Goal: Task Accomplishment & Management: Complete application form

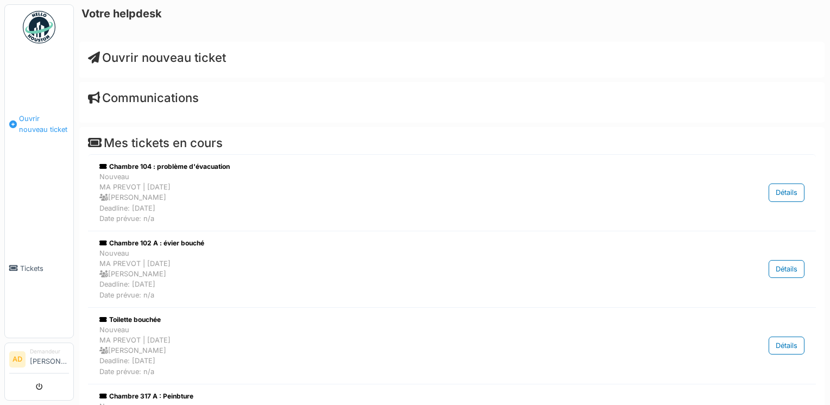
click at [33, 127] on span "Ouvrir nouveau ticket" at bounding box center [44, 124] width 50 height 21
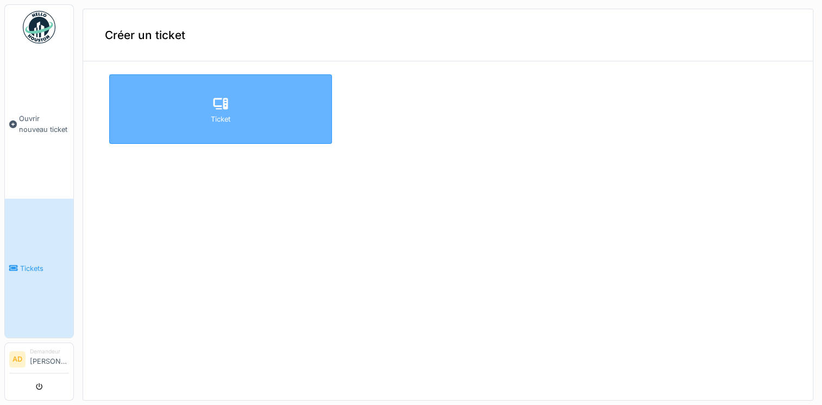
click at [193, 111] on div "Ticket" at bounding box center [220, 109] width 223 height 70
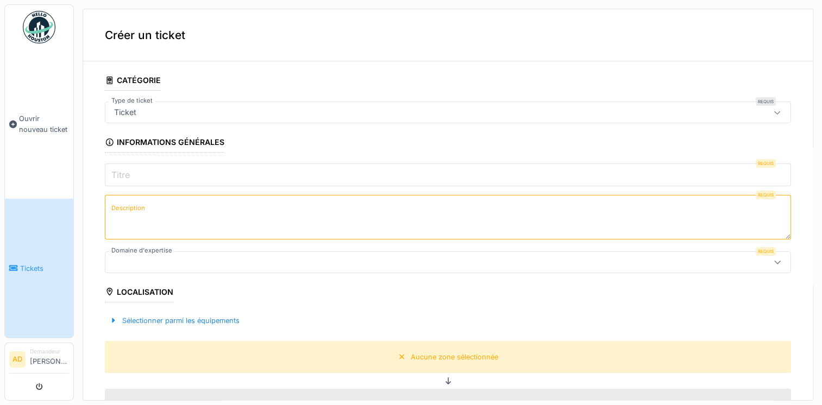
click at [207, 176] on input "Titre" at bounding box center [448, 174] width 686 height 23
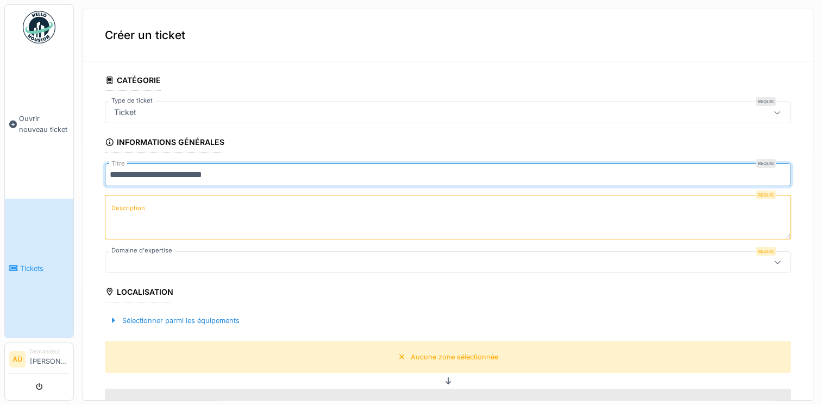
type input "**********"
click at [164, 211] on textarea "Description" at bounding box center [448, 217] width 686 height 45
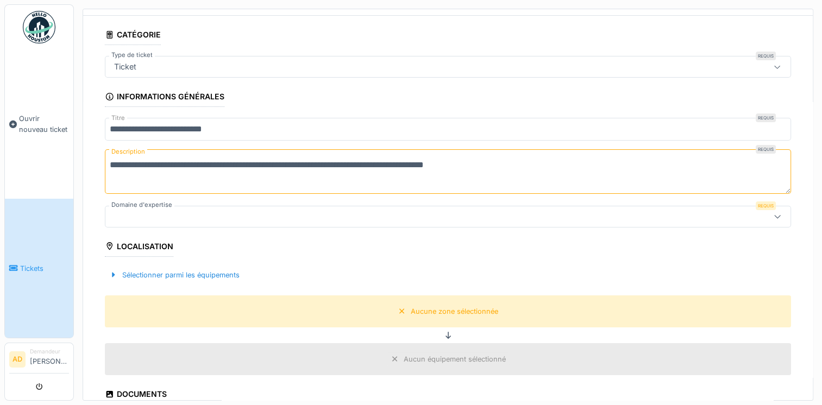
scroll to position [109, 0]
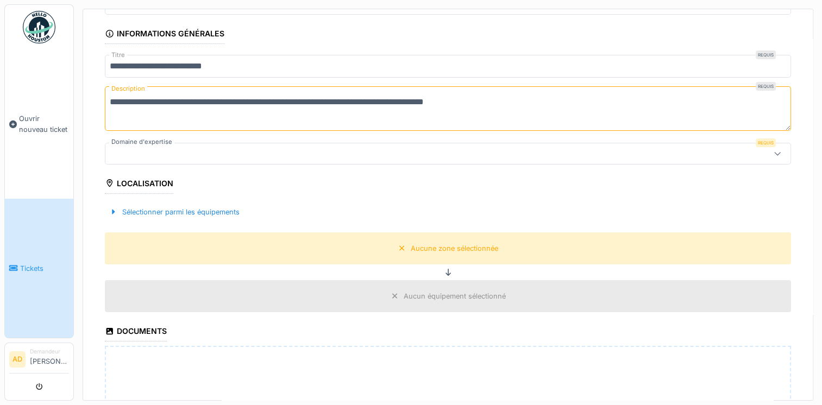
type textarea "**********"
click at [773, 151] on icon at bounding box center [777, 153] width 9 height 7
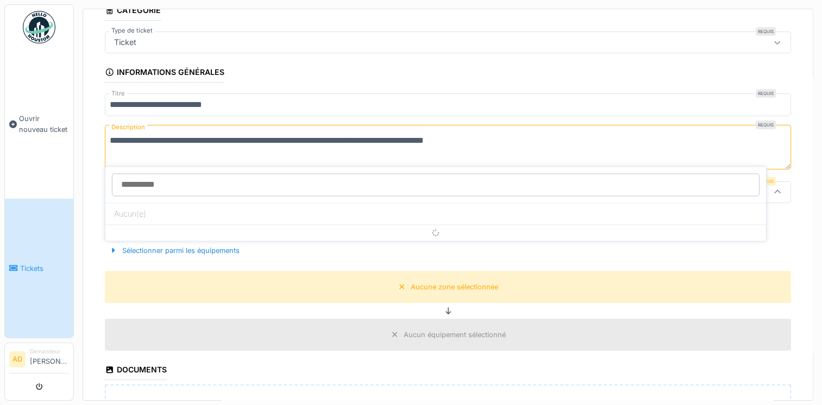
scroll to position [56, 0]
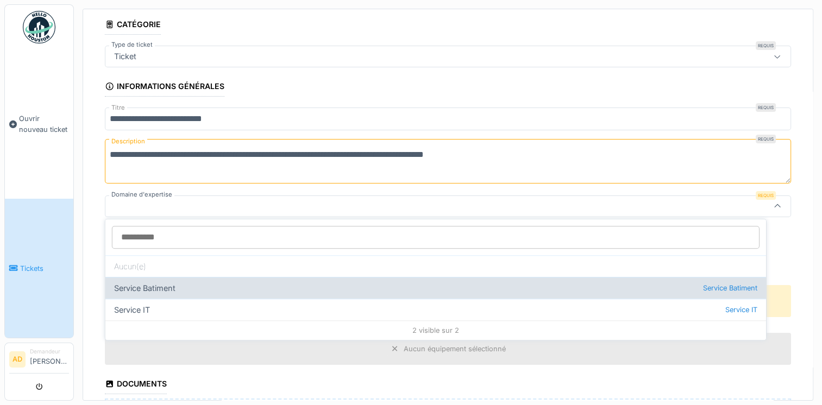
click at [172, 288] on div "Service Batiment Service Batiment" at bounding box center [435, 288] width 661 height 22
type input "***"
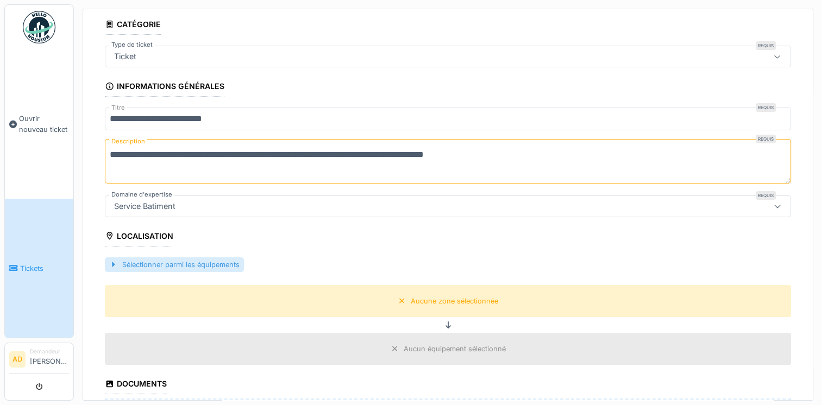
click at [215, 262] on div "Sélectionner parmi les équipements" at bounding box center [174, 264] width 139 height 15
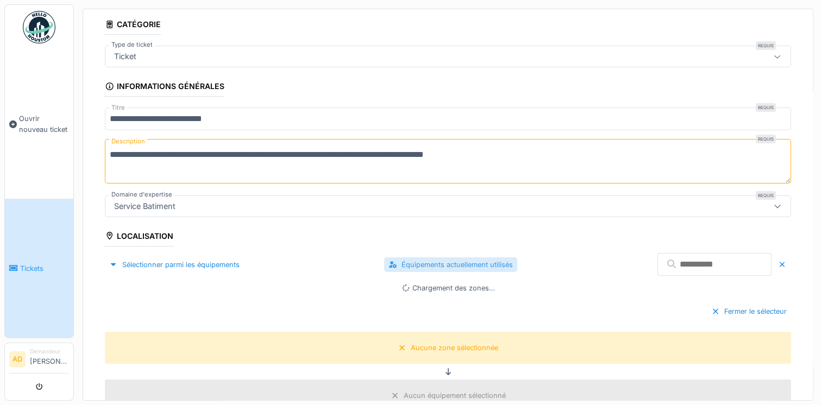
click at [433, 261] on div "Équipements actuellement utilisés" at bounding box center [450, 264] width 133 height 15
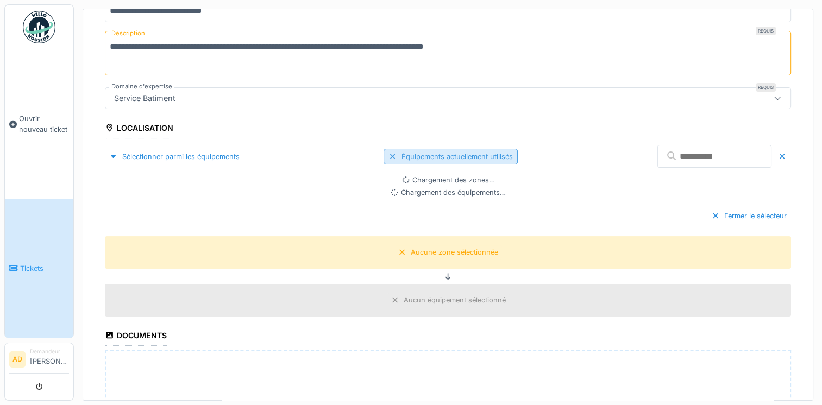
scroll to position [165, 0]
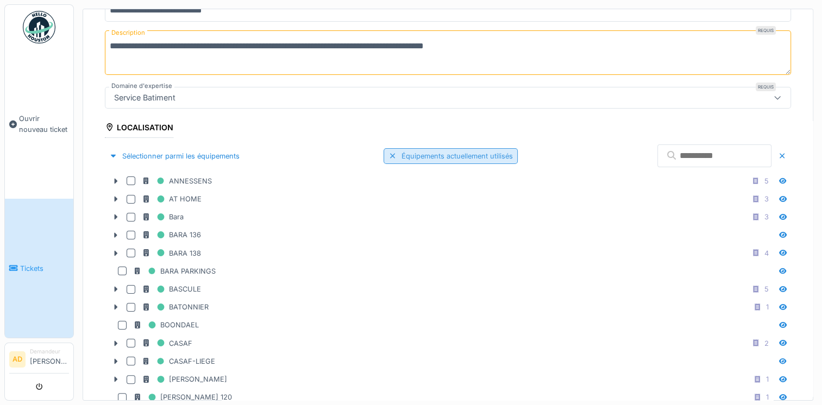
click at [425, 152] on div "Équipements actuellement utilisés" at bounding box center [450, 156] width 134 height 16
click at [454, 153] on div "Équipements actuellement utilisés" at bounding box center [450, 156] width 133 height 15
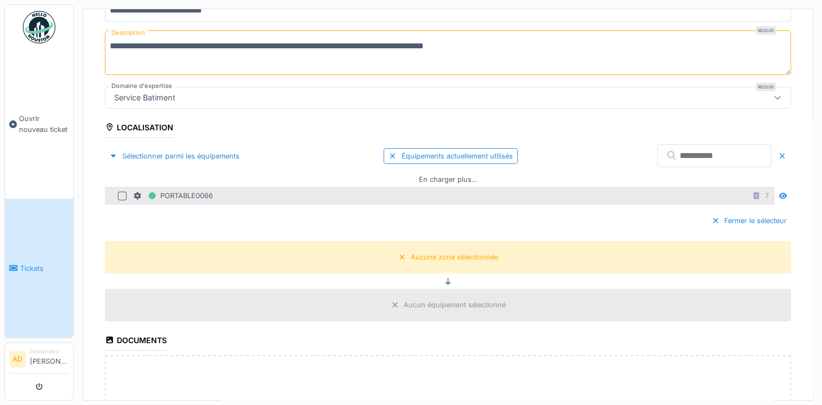
click at [122, 193] on div at bounding box center [122, 196] width 9 height 9
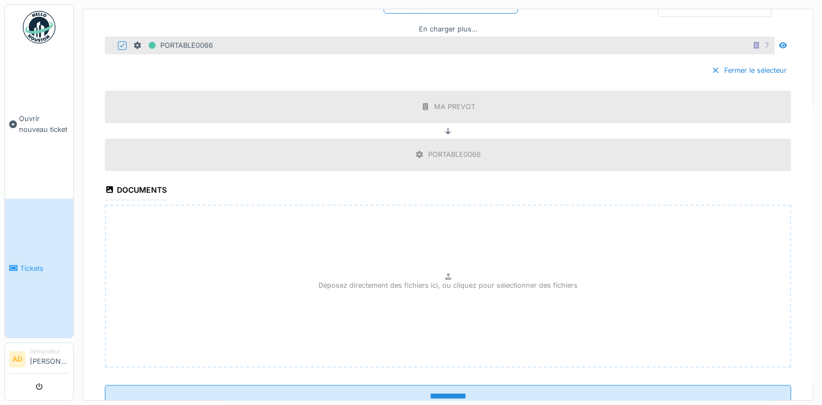
scroll to position [350, 0]
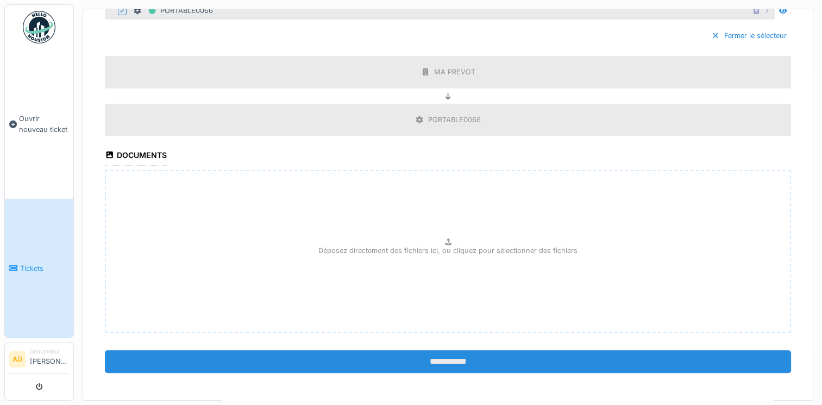
click at [452, 364] on input "**********" at bounding box center [448, 361] width 686 height 23
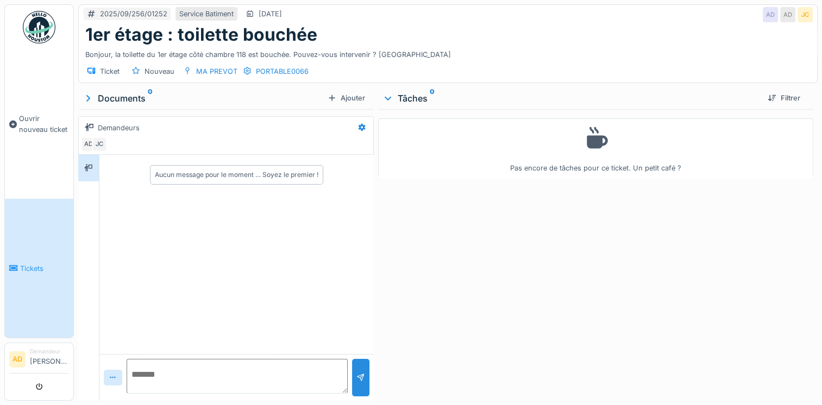
click at [37, 263] on span "Tickets" at bounding box center [44, 268] width 49 height 10
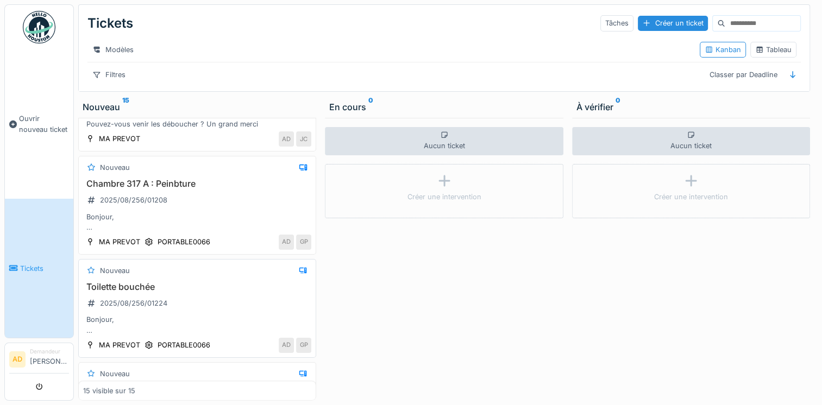
scroll to position [1032, 0]
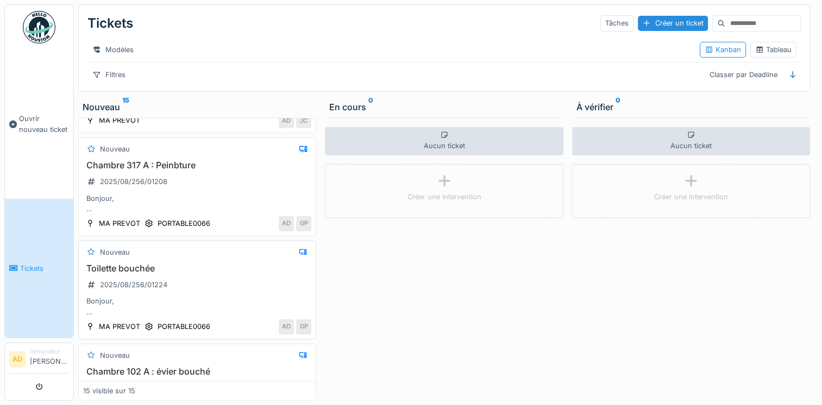
click at [151, 294] on div "Toilette bouchée 2025/08/256/01224 Bonjour, La toilette côté chambre 101 est bo…" at bounding box center [197, 290] width 228 height 54
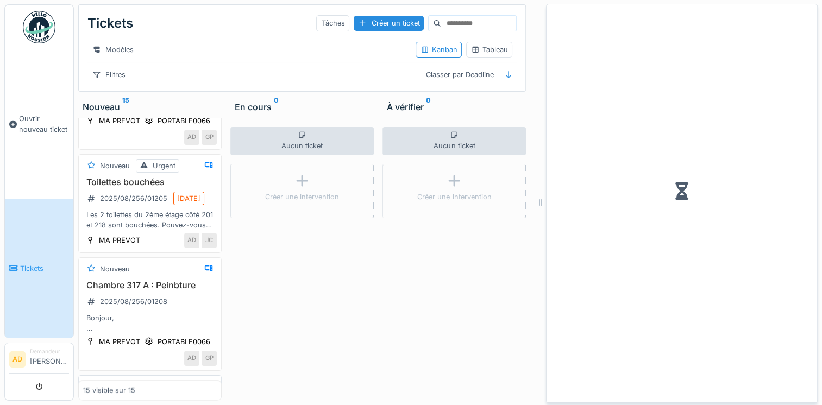
scroll to position [1272, 0]
